Goal: Task Accomplishment & Management: Manage account settings

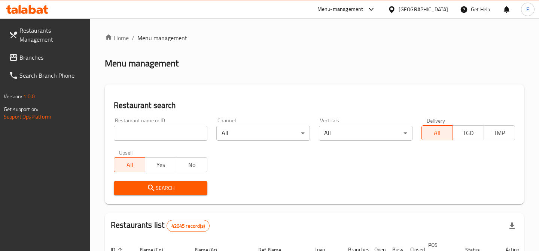
click at [184, 126] on input "search" at bounding box center [161, 132] width 94 height 15
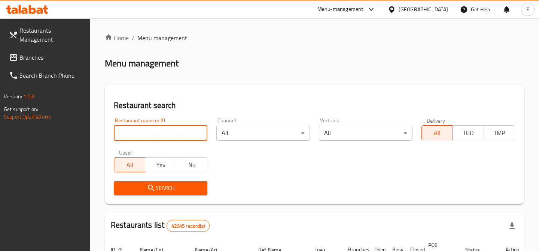
paste input "653479"
type input "653479"
click button "Search" at bounding box center [161, 188] width 94 height 14
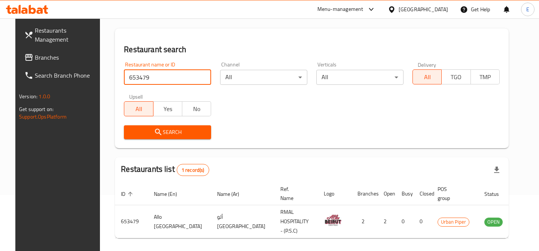
scroll to position [78, 0]
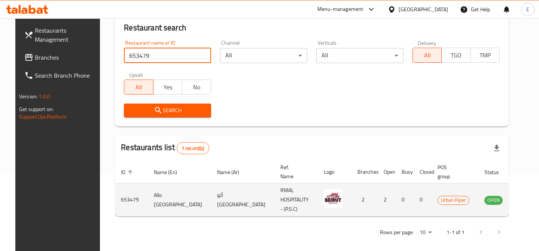
click at [524, 199] on icon "enhanced table" at bounding box center [528, 200] width 8 height 6
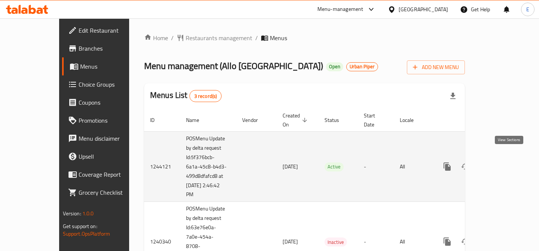
click at [506, 162] on icon "enhanced table" at bounding box center [501, 166] width 9 height 9
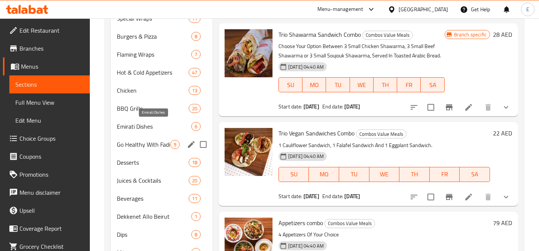
scroll to position [298, 0]
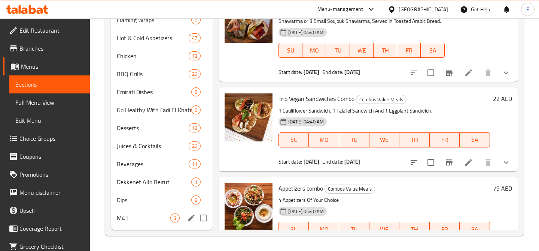
click at [152, 224] on div "M41 3" at bounding box center [162, 218] width 102 height 18
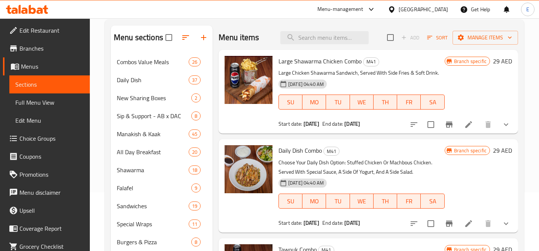
scroll to position [54, 0]
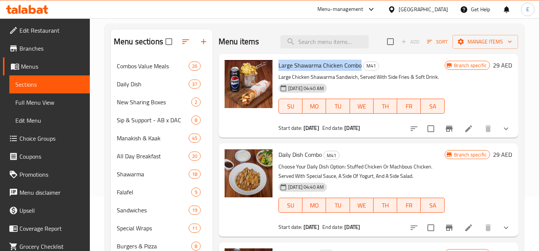
drag, startPoint x: 279, startPoint y: 64, endPoint x: 360, endPoint y: 66, distance: 80.2
click at [360, 66] on span "Large Shawarma Chicken Combo" at bounding box center [320, 65] width 83 height 11
copy span "Large Shawarma Chicken Combo"
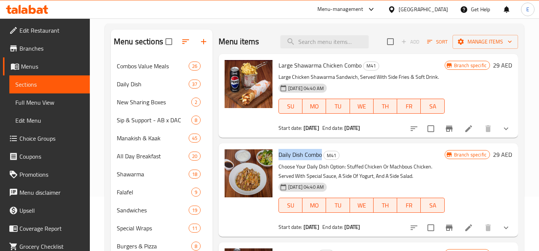
drag, startPoint x: 280, startPoint y: 154, endPoint x: 321, endPoint y: 154, distance: 41.2
click at [321, 154] on span "Daily Dish Combo" at bounding box center [300, 154] width 43 height 11
copy span "Daily Dish Combo"
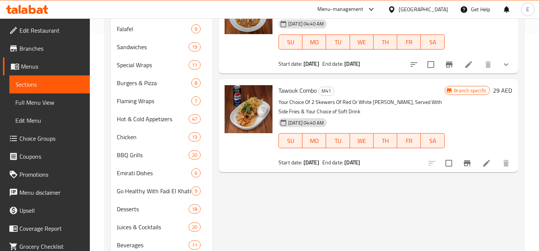
scroll to position [231, 0]
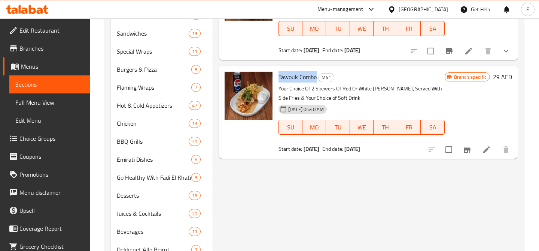
drag, startPoint x: 279, startPoint y: 78, endPoint x: 318, endPoint y: 75, distance: 38.7
click at [318, 75] on h6 "Tawouk Combo M41" at bounding box center [362, 77] width 166 height 10
copy span "Tawouk Combo"
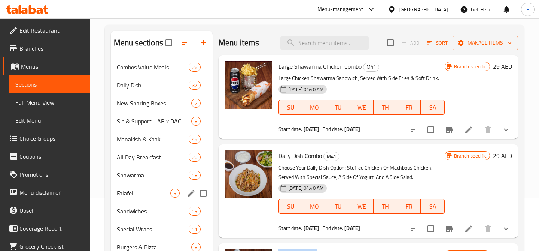
scroll to position [51, 0]
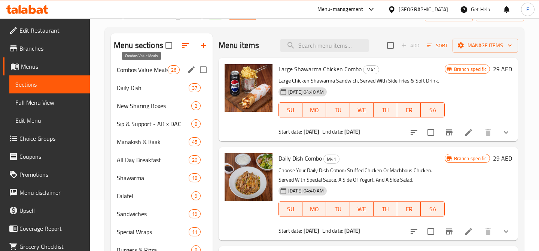
click at [148, 67] on span "Combos Value Meals" at bounding box center [142, 69] width 51 height 9
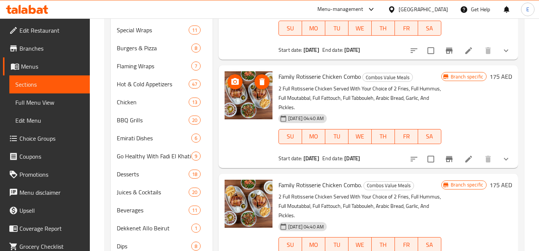
scroll to position [298, 0]
